Goal: Navigation & Orientation: Understand site structure

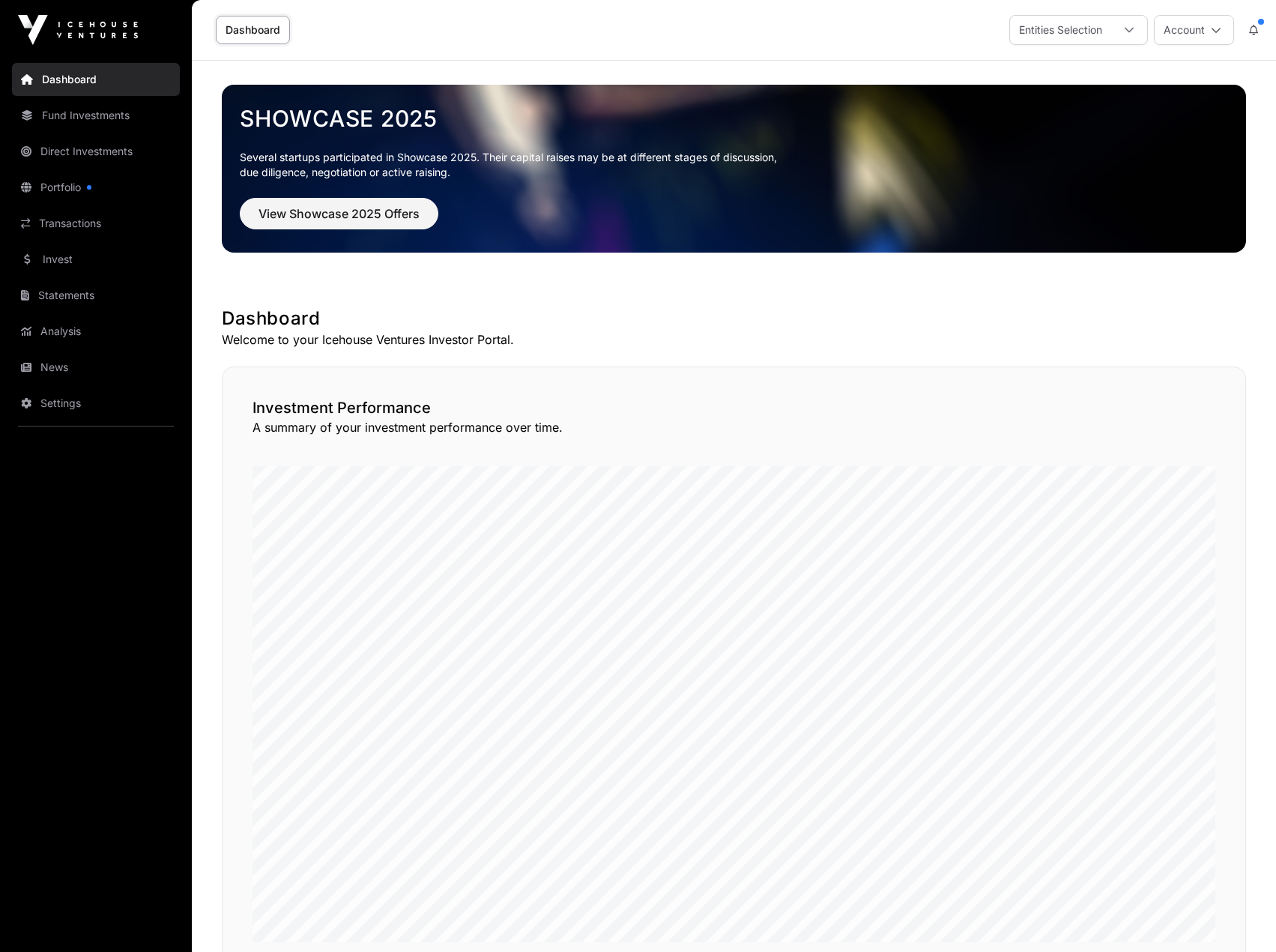
click at [88, 200] on link "Portfolio" at bounding box center [96, 188] width 168 height 33
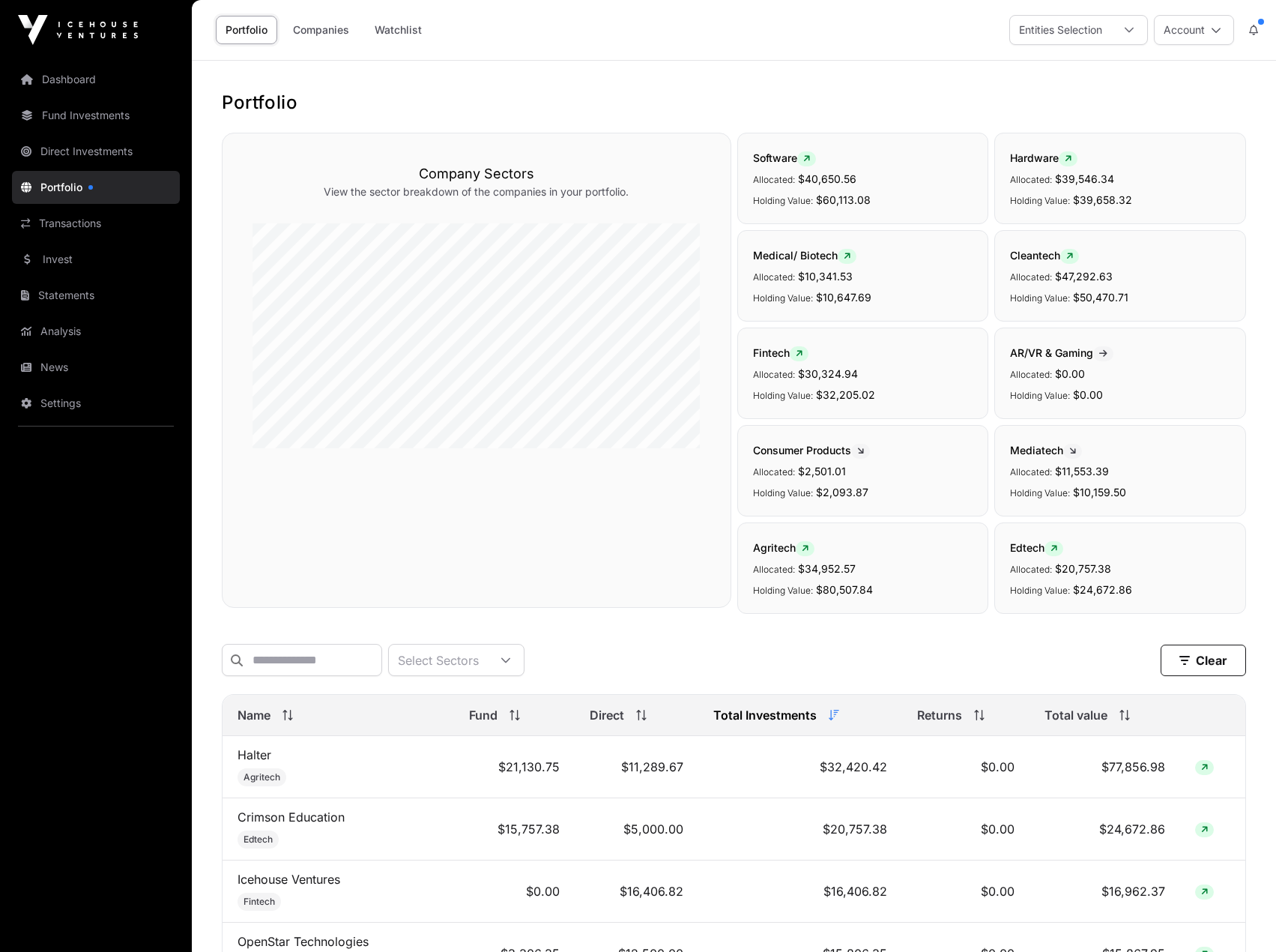
click at [71, 369] on link "News" at bounding box center [96, 368] width 168 height 33
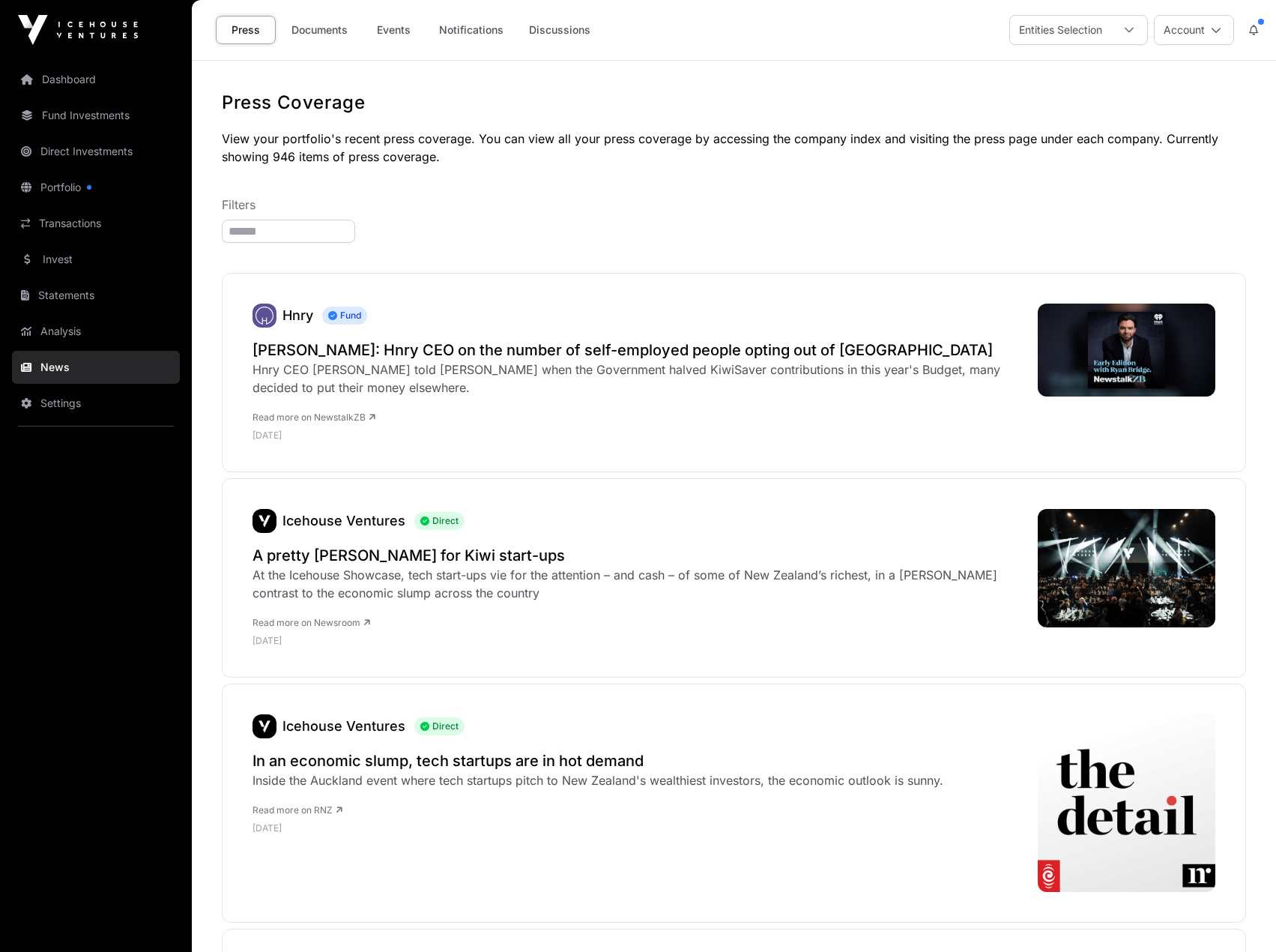
click at [319, 37] on link "Documents" at bounding box center [320, 30] width 76 height 29
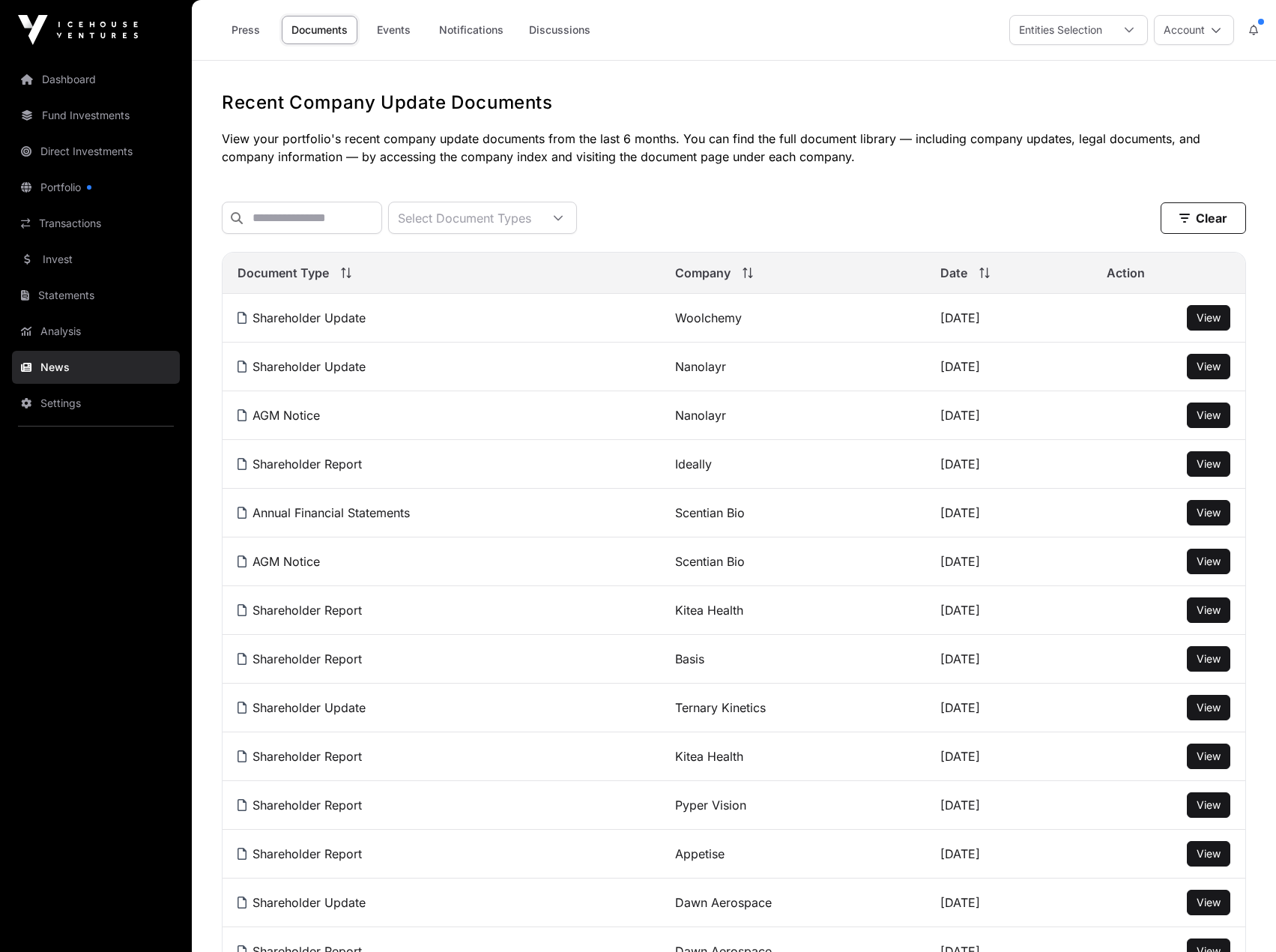
click at [80, 71] on link "Dashboard" at bounding box center [96, 79] width 168 height 33
